Goal: Task Accomplishment & Management: Manage account settings

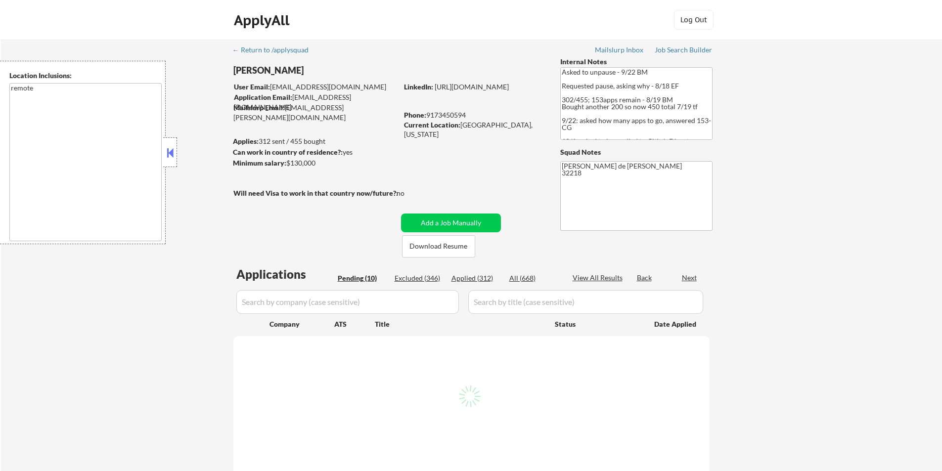
select select ""pending""
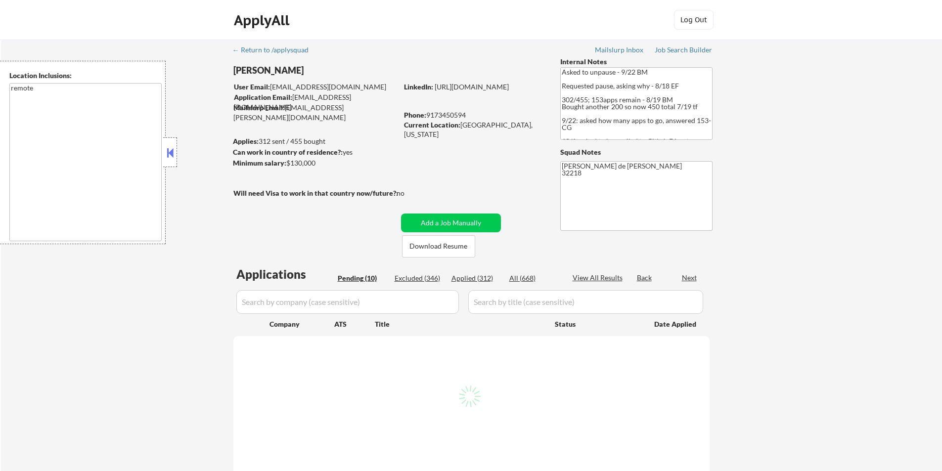
select select ""pending""
